Goal: Task Accomplishment & Management: Use online tool/utility

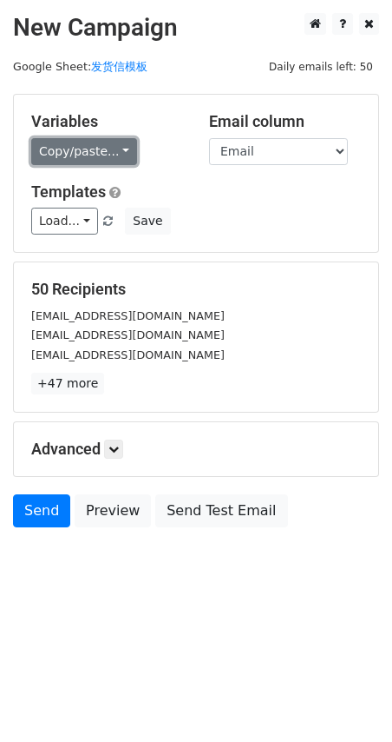
click at [41, 156] on link "Copy/paste..." at bounding box center [84, 151] width 106 height 27
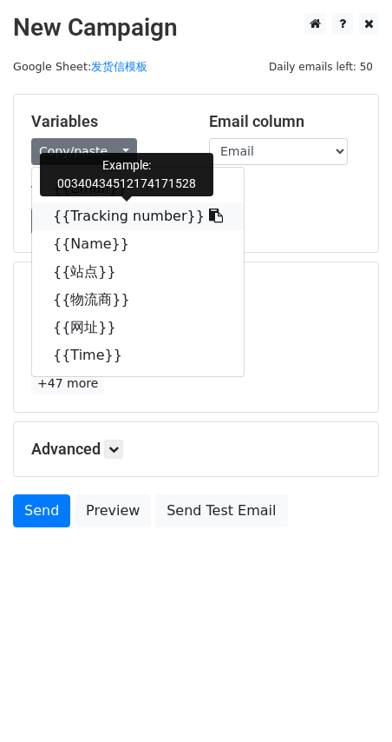
click at [85, 214] on link "{{Tracking number}}" at bounding box center [138, 216] width 212 height 28
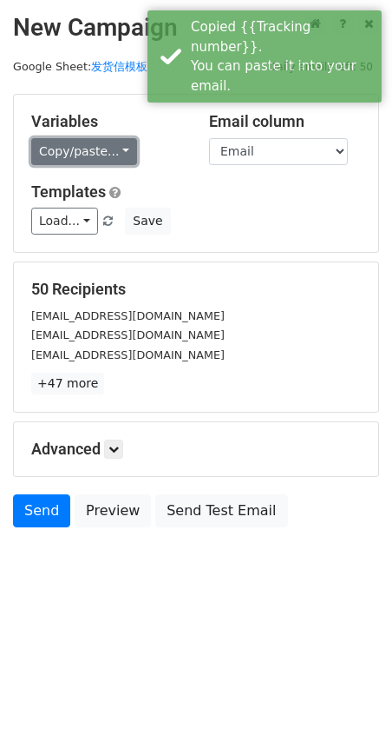
click at [78, 148] on link "Copy/paste..." at bounding box center [84, 151] width 106 height 27
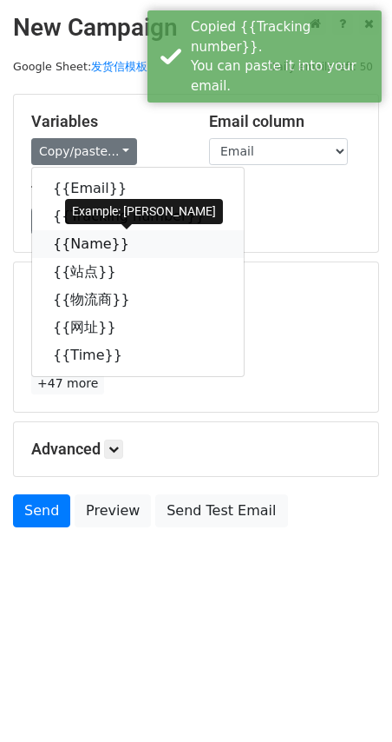
drag, startPoint x: 86, startPoint y: 242, endPoint x: 1, endPoint y: 243, distance: 85.1
click at [84, 241] on link "{{Name}}" at bounding box center [138, 244] width 212 height 28
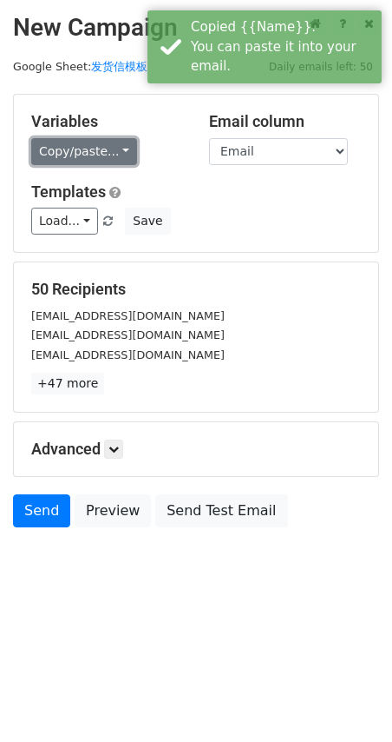
click at [86, 157] on link "Copy/paste..." at bounding box center [84, 151] width 106 height 27
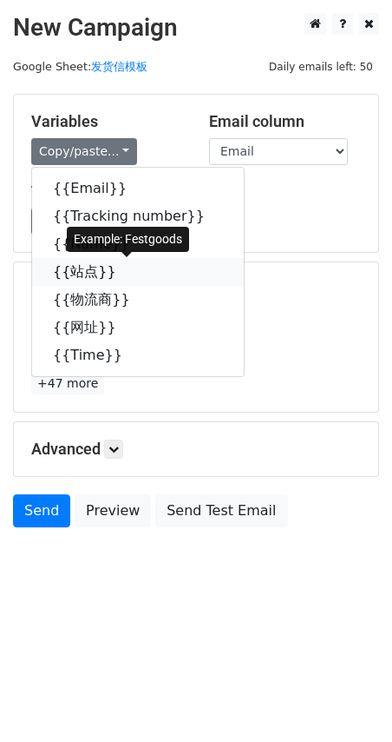
drag, startPoint x: 86, startPoint y: 274, endPoint x: 0, endPoint y: 297, distance: 88.9
click at [83, 274] on link "{{站点}}" at bounding box center [138, 272] width 212 height 28
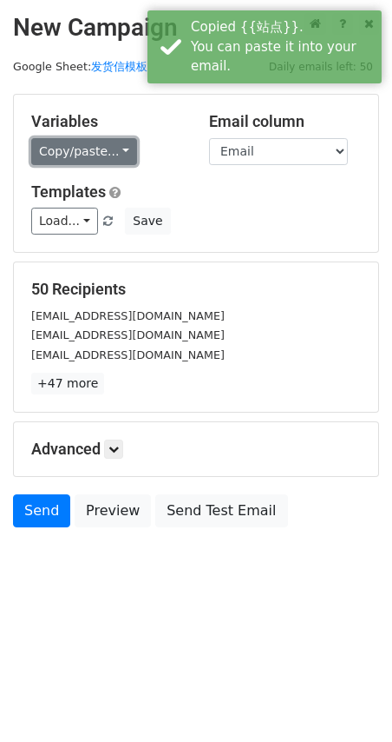
click at [79, 153] on link "Copy/paste..." at bounding box center [84, 151] width 106 height 27
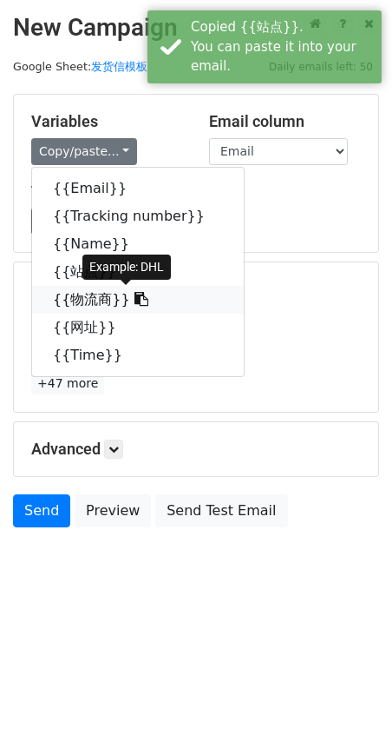
click at [103, 300] on link "{{物流商}}" at bounding box center [138, 300] width 212 height 28
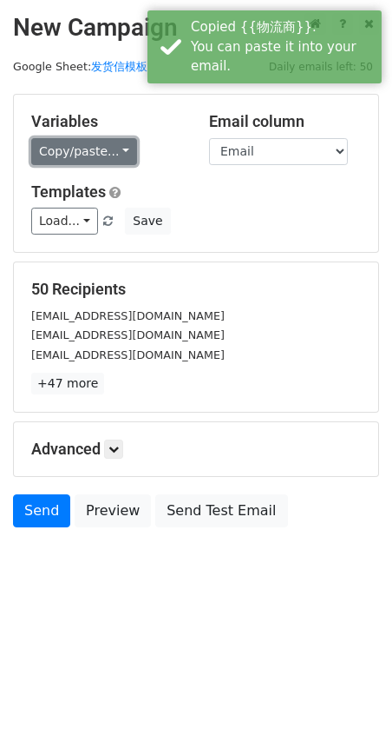
click at [82, 150] on link "Copy/paste..." at bounding box center [84, 151] width 106 height 27
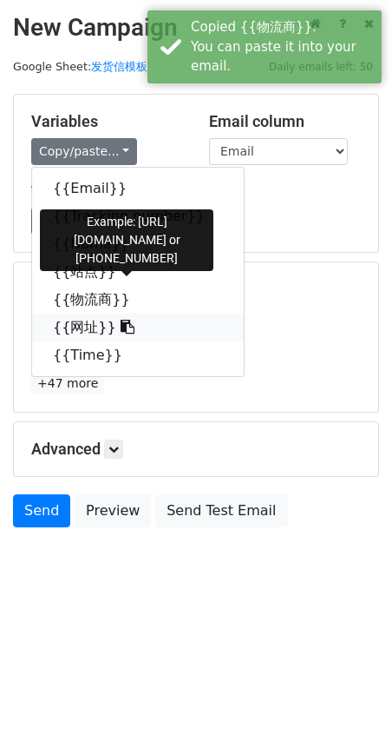
click at [79, 331] on link "{{网址}}" at bounding box center [138, 327] width 212 height 28
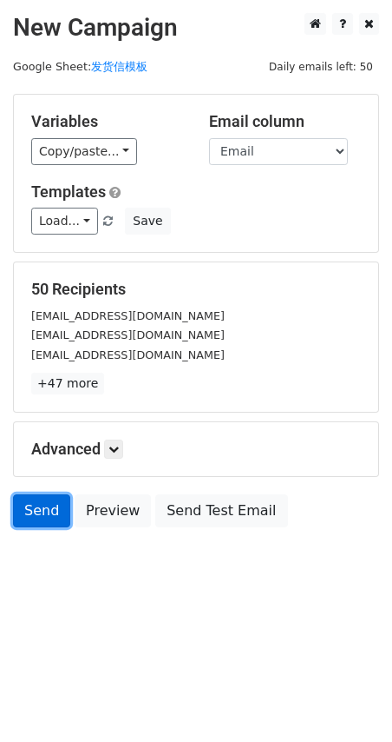
click at [43, 519] on link "Send" at bounding box center [41, 510] width 57 height 33
